Goal: Information Seeking & Learning: Learn about a topic

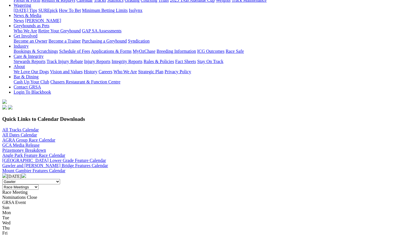
scroll to position [142, 0]
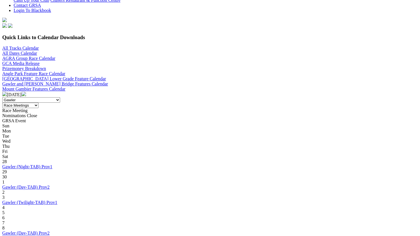
scroll to position [170, 0]
